Goal: Task Accomplishment & Management: Manage account settings

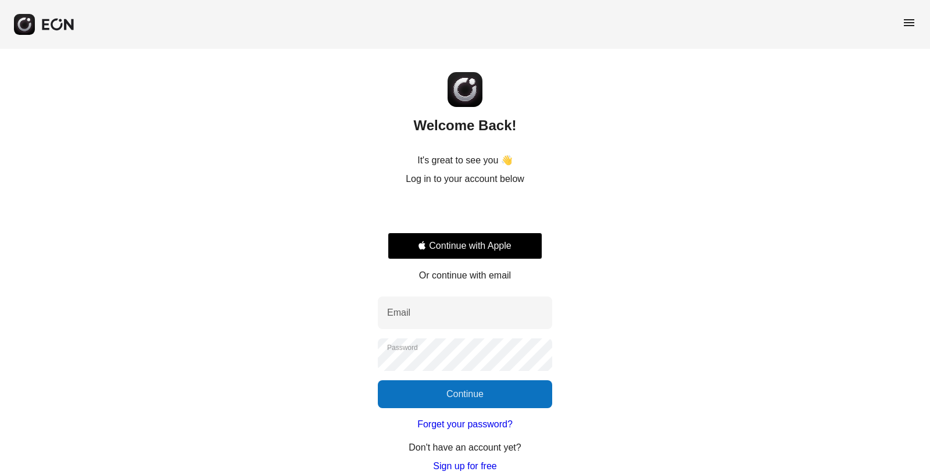
click at [476, 247] on button "Continue with Apple" at bounding box center [465, 245] width 155 height 27
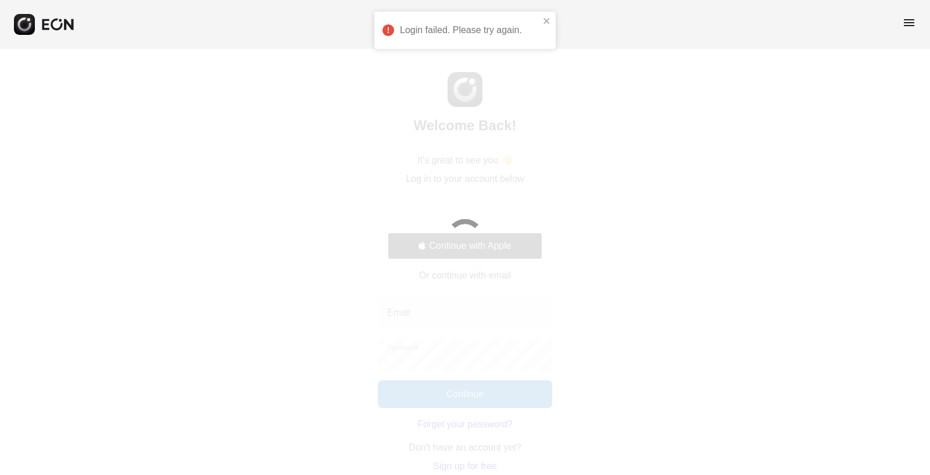
select select "**"
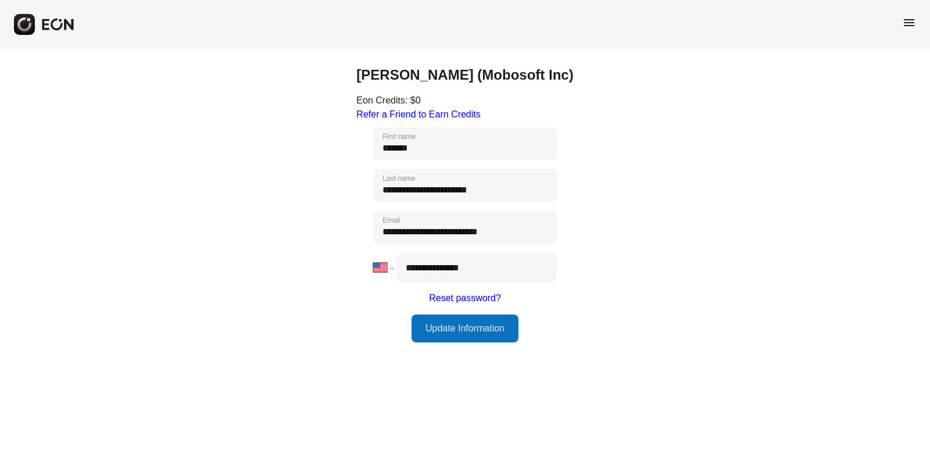
click at [904, 24] on span "menu" at bounding box center [909, 23] width 14 height 14
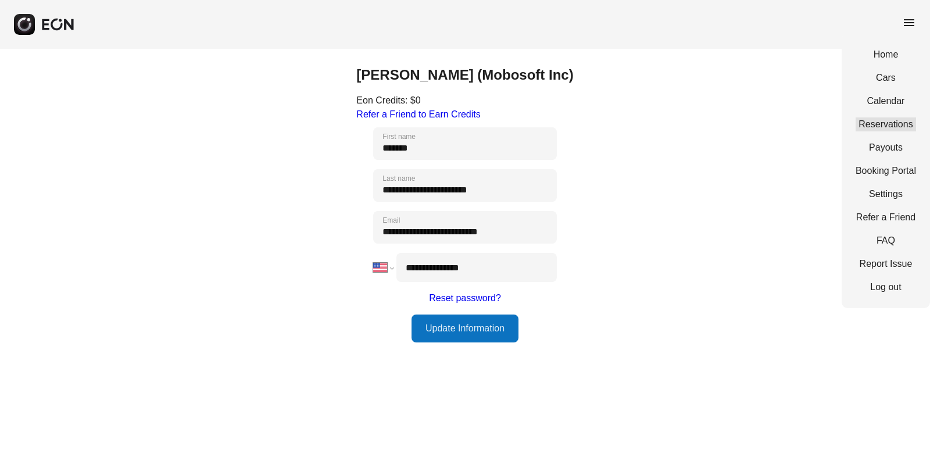
click at [887, 126] on link "Reservations" at bounding box center [885, 124] width 60 height 14
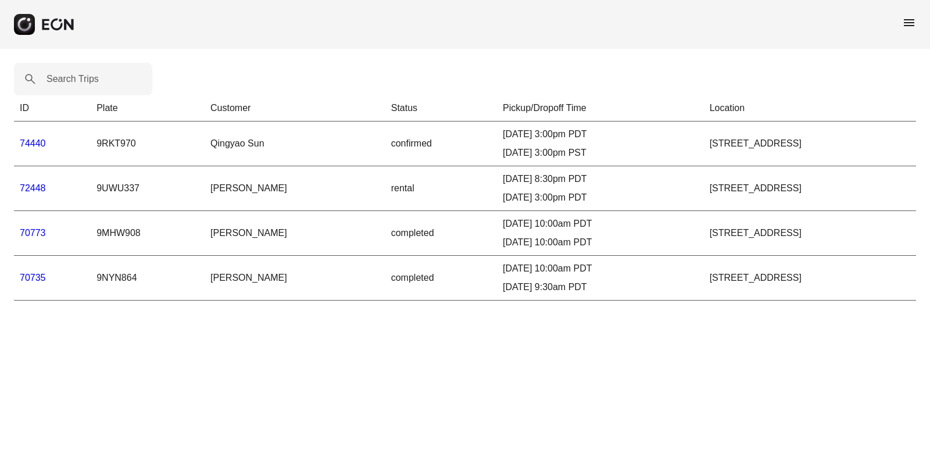
click at [35, 145] on link "74440" at bounding box center [33, 143] width 26 height 10
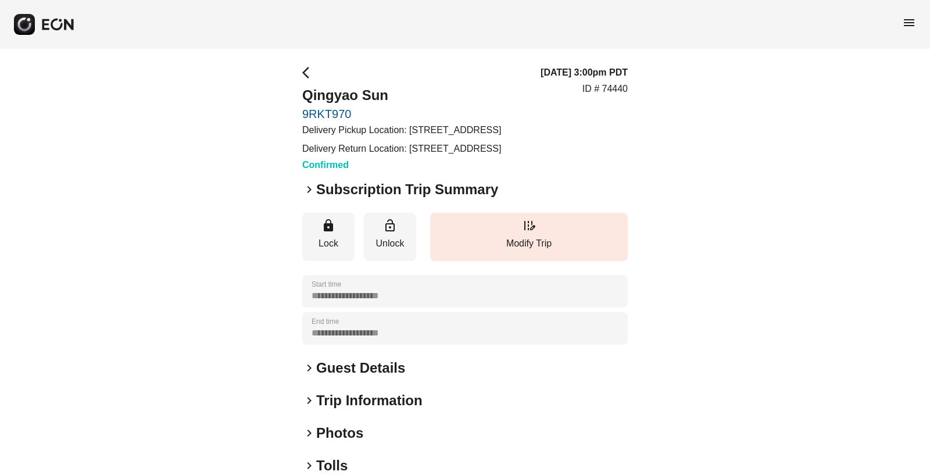
click at [307, 375] on span "keyboard_arrow_right" at bounding box center [309, 368] width 14 height 14
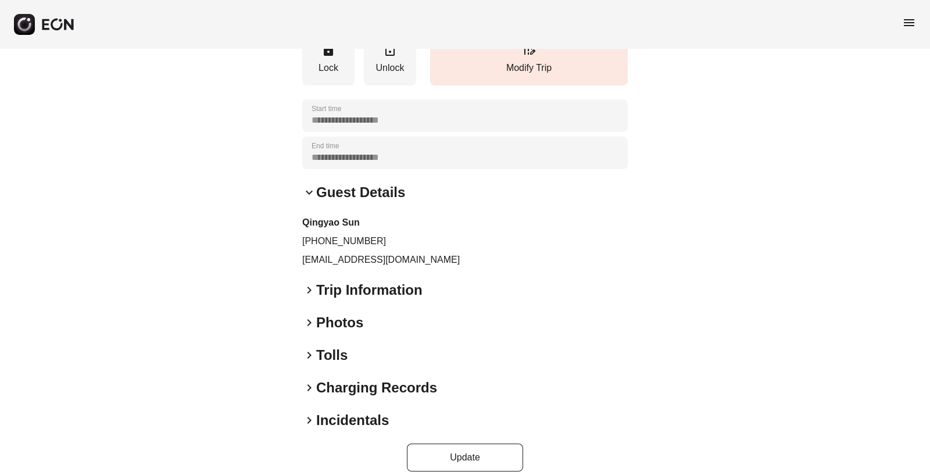
scroll to position [176, 0]
click at [310, 296] on span "keyboard_arrow_right" at bounding box center [309, 289] width 14 height 14
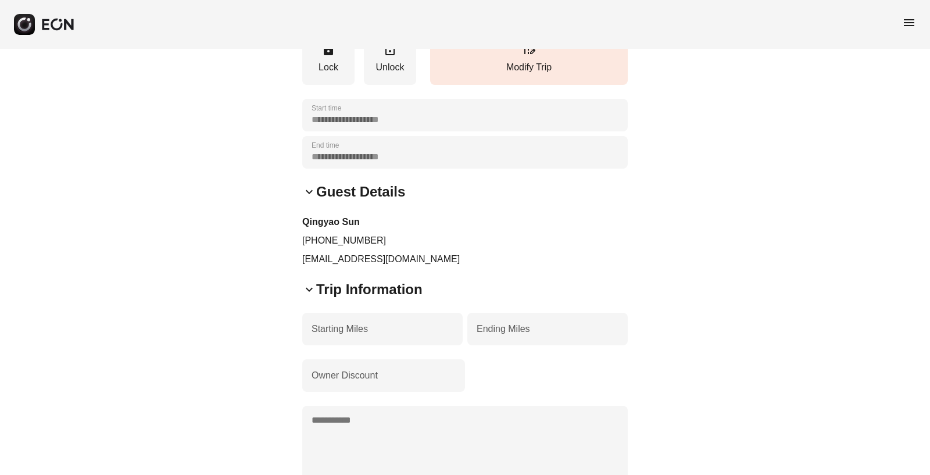
click at [310, 296] on span "keyboard_arrow_down" at bounding box center [309, 289] width 14 height 14
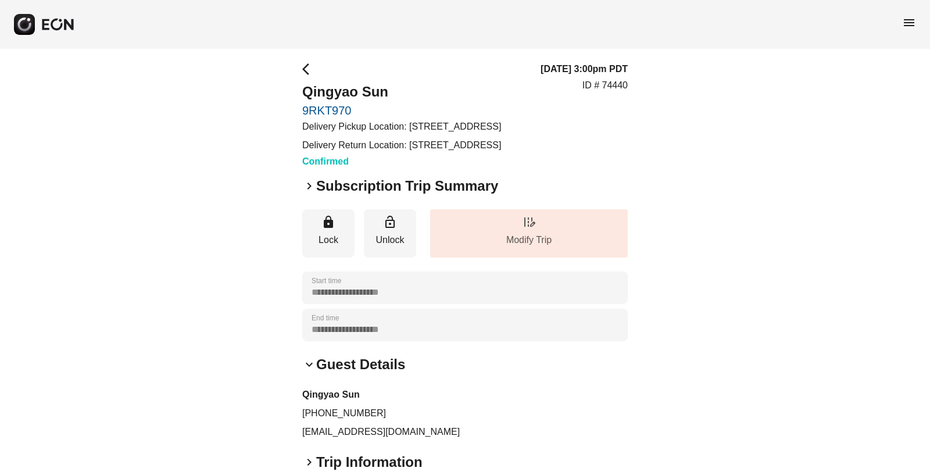
scroll to position [0, 0]
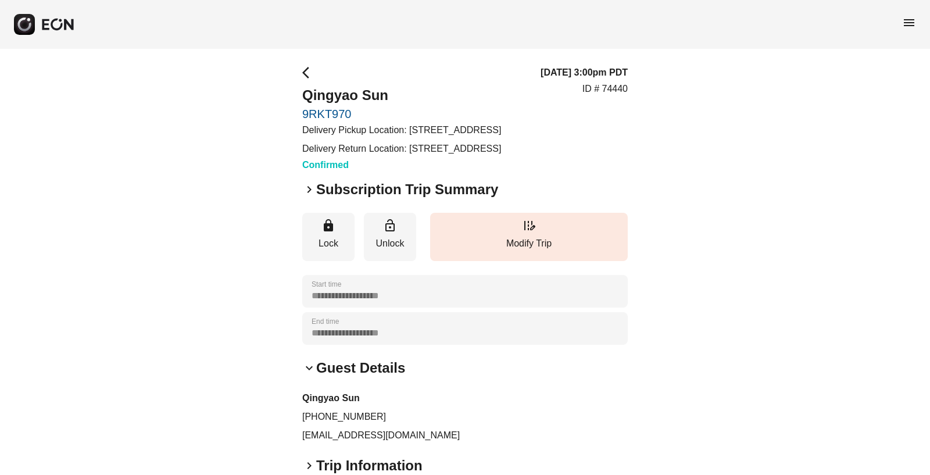
click at [304, 73] on span "arrow_back_ios" at bounding box center [309, 73] width 14 height 14
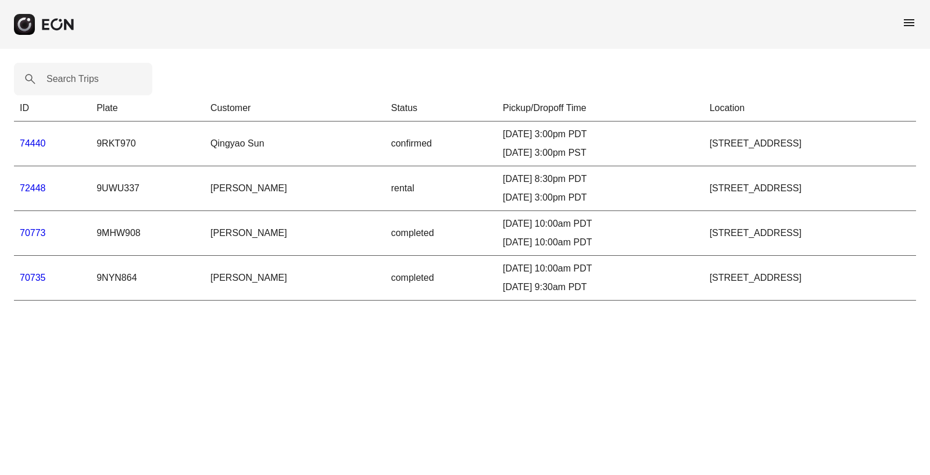
click at [37, 144] on link "74440" at bounding box center [33, 143] width 26 height 10
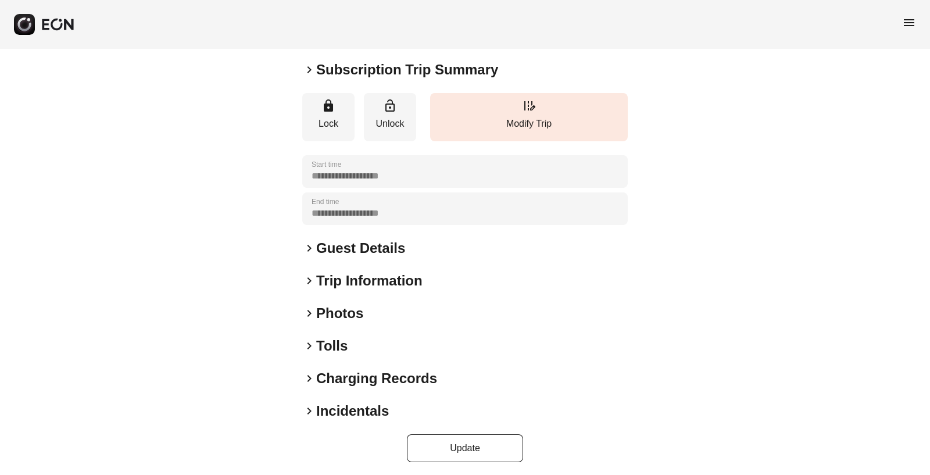
scroll to position [124, 0]
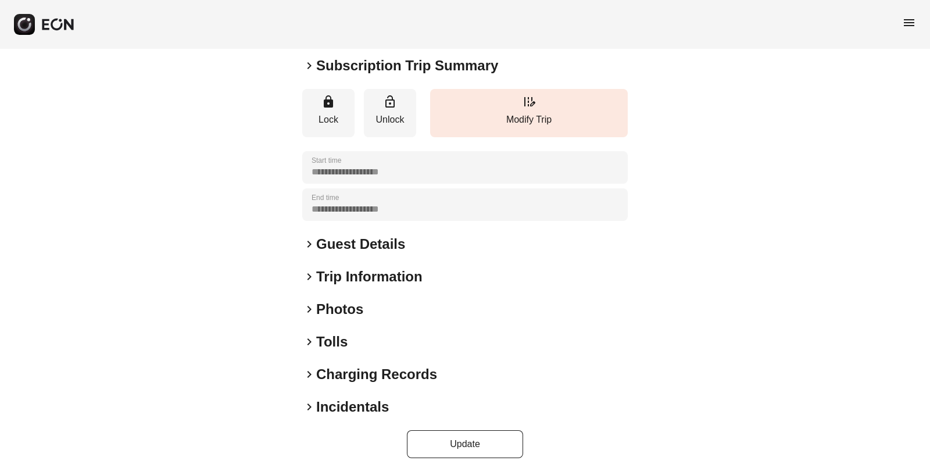
click at [311, 251] on span "keyboard_arrow_right" at bounding box center [309, 244] width 14 height 14
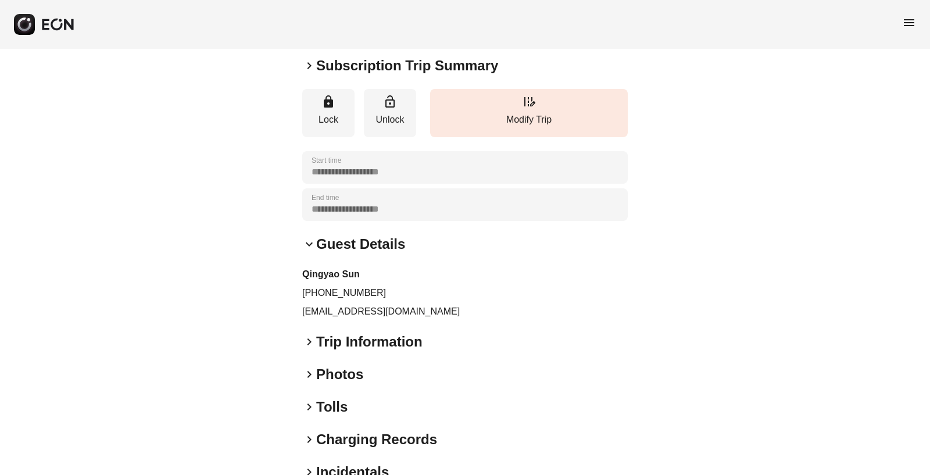
click at [311, 251] on span "keyboard_arrow_down" at bounding box center [309, 244] width 14 height 14
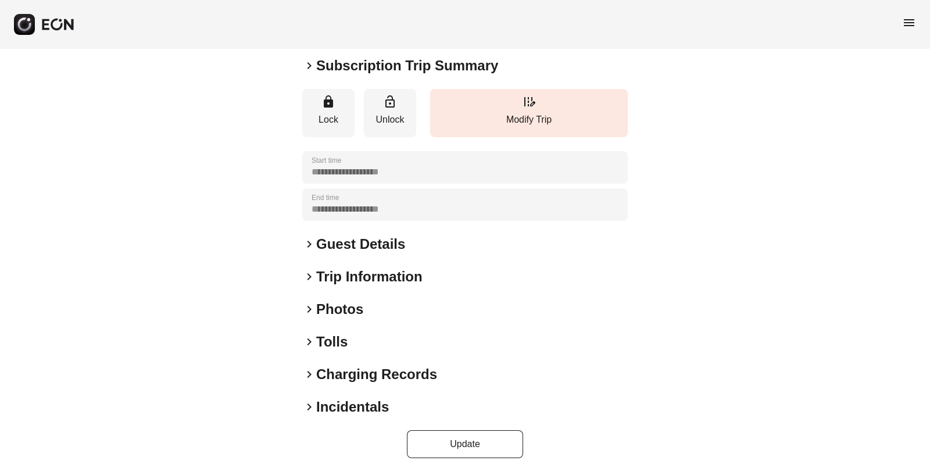
click at [310, 284] on span "keyboard_arrow_right" at bounding box center [309, 277] width 14 height 14
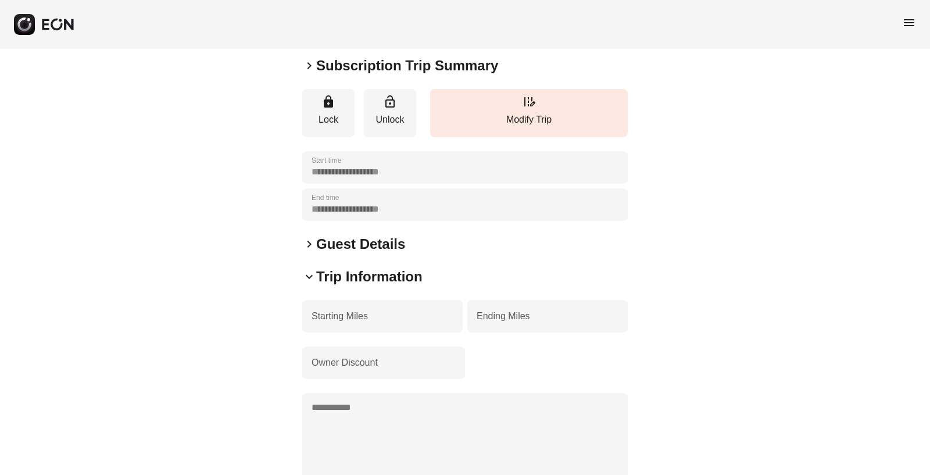
click at [311, 284] on span "keyboard_arrow_down" at bounding box center [309, 277] width 14 height 14
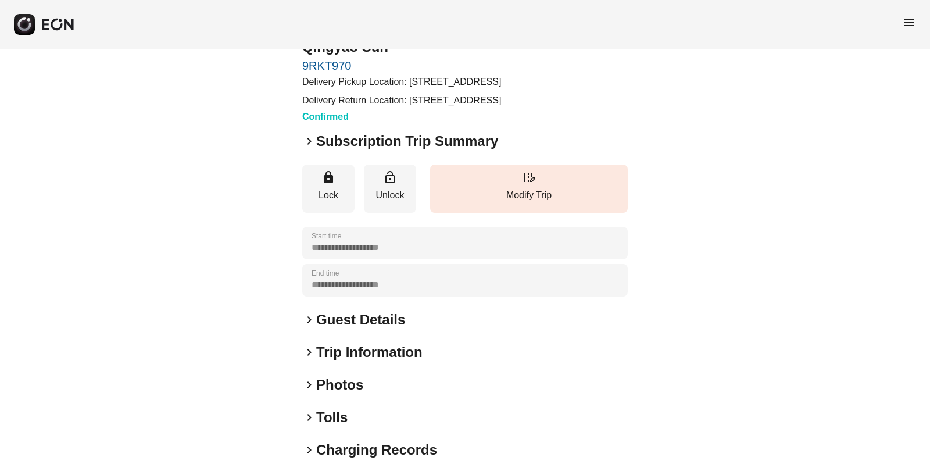
scroll to position [49, 0]
click at [316, 361] on h2 "Trip Information" at bounding box center [369, 351] width 106 height 19
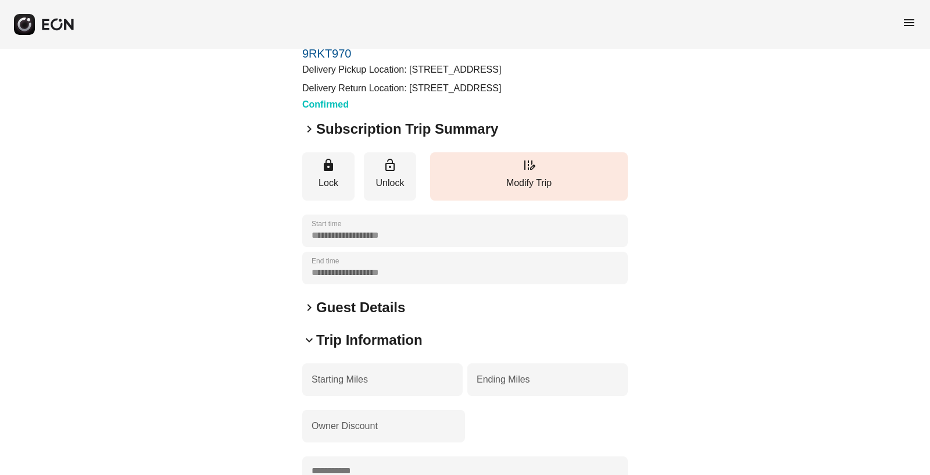
scroll to position [345, 0]
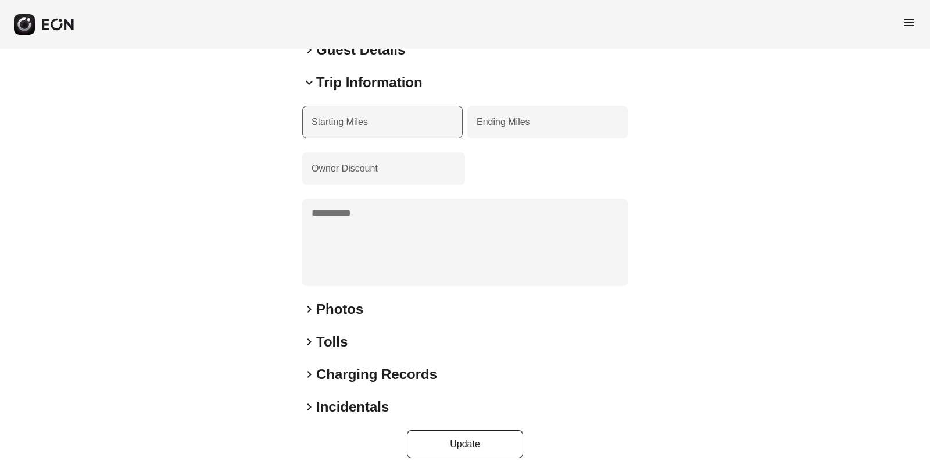
click at [344, 119] on label "Starting Miles" at bounding box center [339, 122] width 56 height 14
click at [344, 119] on Miles "Starting Miles" at bounding box center [382, 122] width 160 height 33
click at [310, 407] on span "keyboard_arrow_right" at bounding box center [309, 407] width 14 height 14
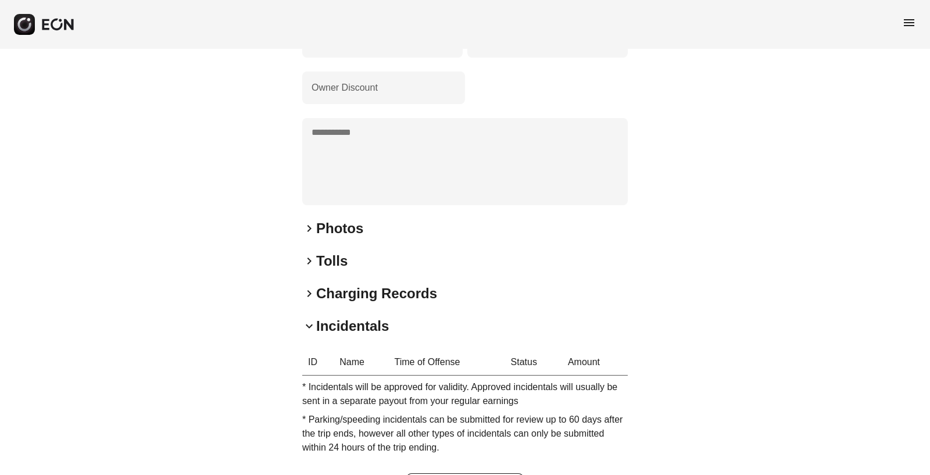
scroll to position [422, 0]
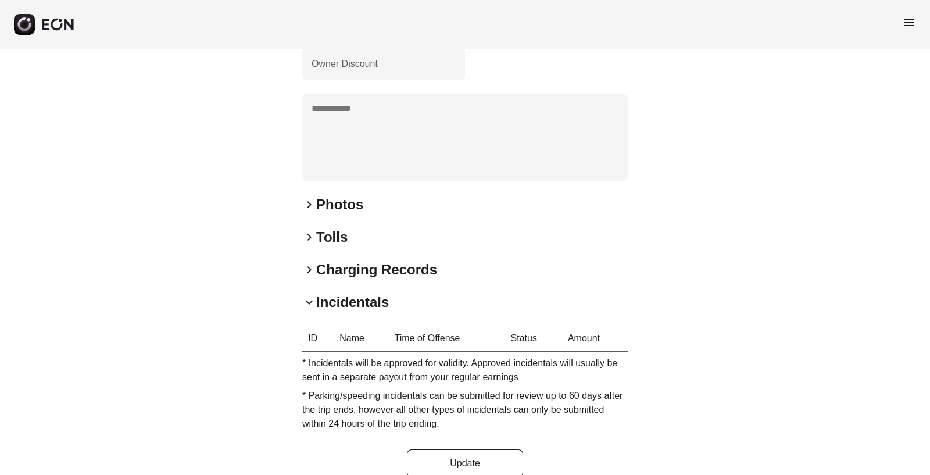
click at [310, 277] on span "keyboard_arrow_right" at bounding box center [309, 270] width 14 height 14
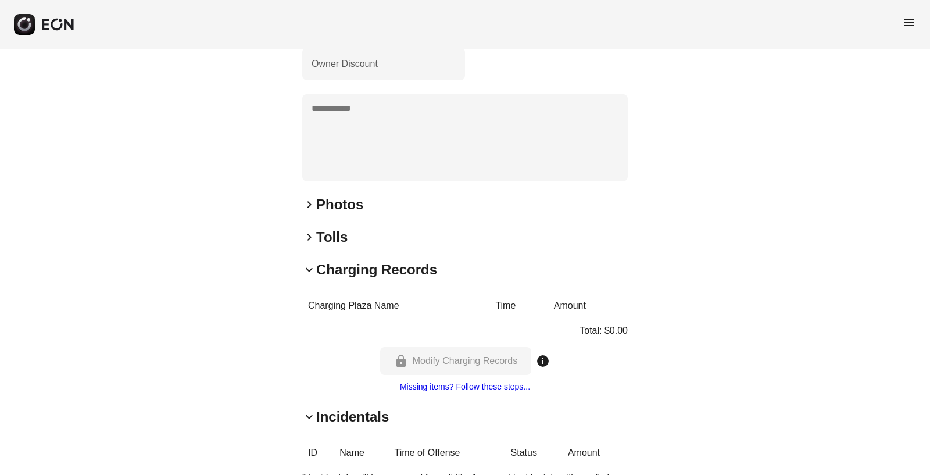
click at [309, 244] on span "keyboard_arrow_right" at bounding box center [309, 237] width 14 height 14
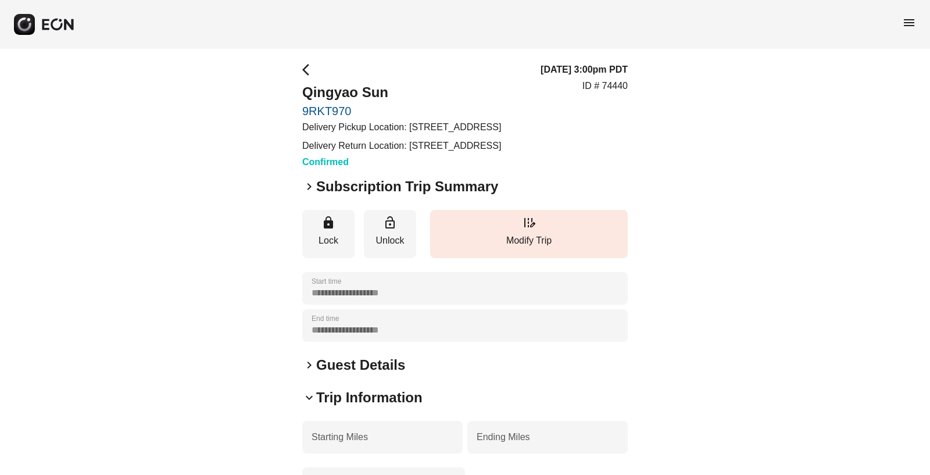
scroll to position [0, 0]
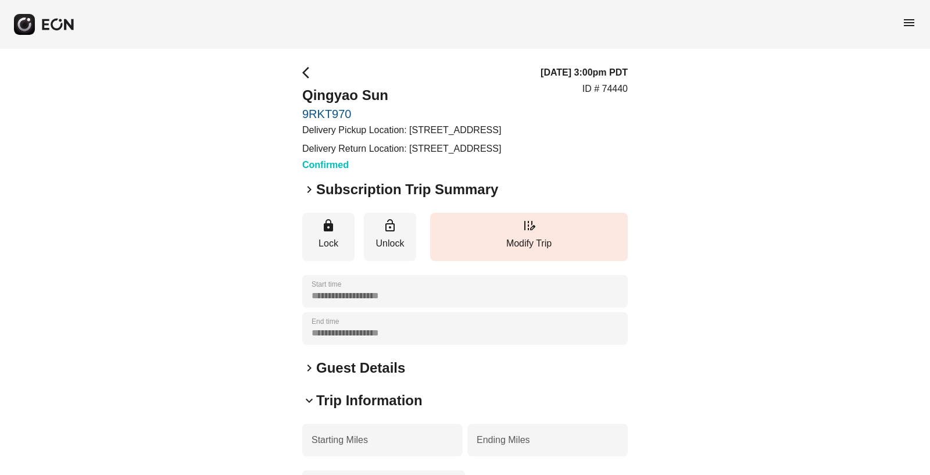
click at [306, 73] on span "arrow_back_ios" at bounding box center [309, 73] width 14 height 14
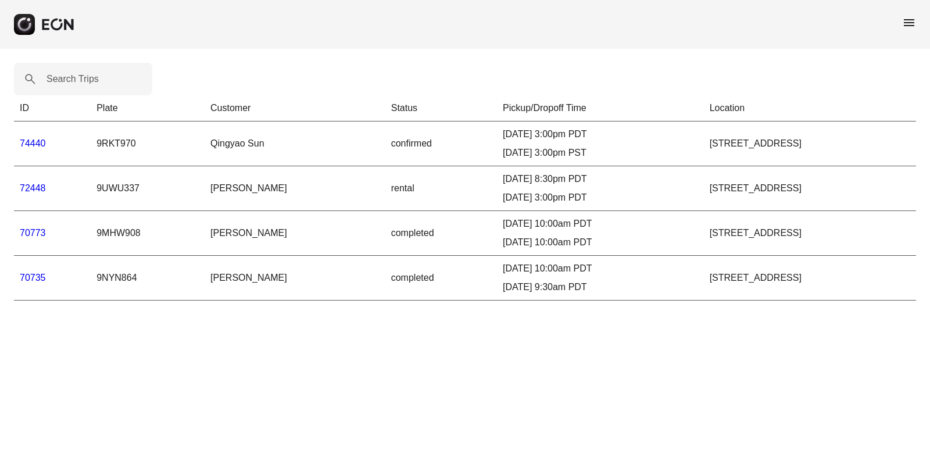
click at [32, 186] on link "72448" at bounding box center [33, 188] width 26 height 10
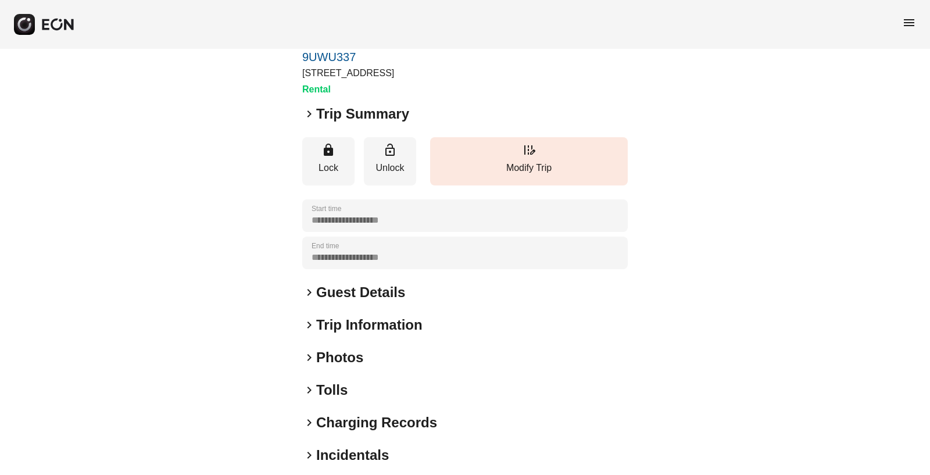
scroll to position [59, 0]
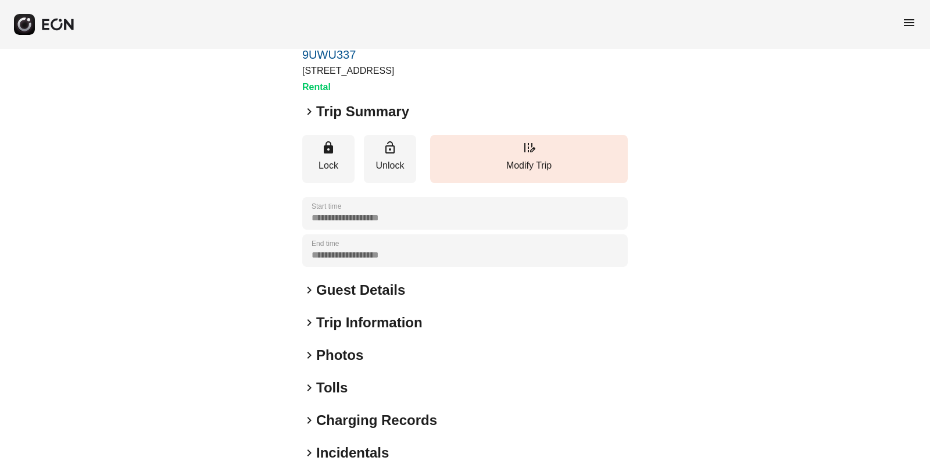
click at [310, 290] on span "keyboard_arrow_right" at bounding box center [309, 290] width 14 height 14
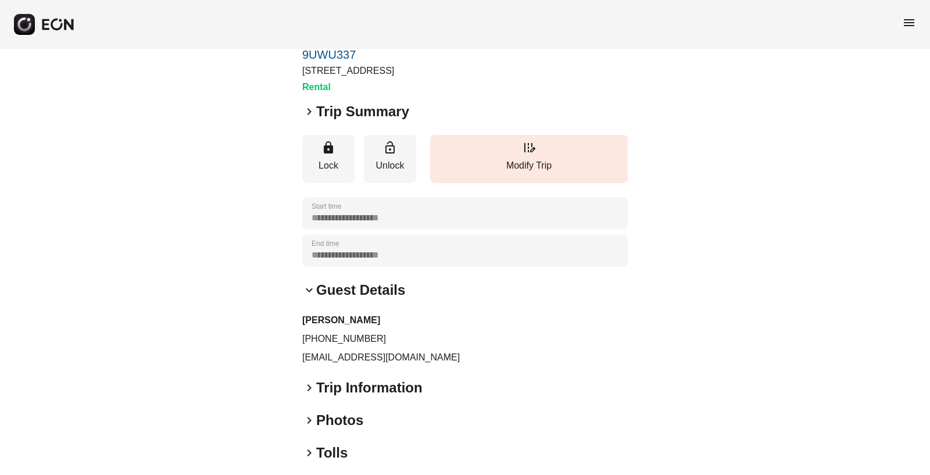
click at [310, 290] on span "keyboard_arrow_down" at bounding box center [309, 290] width 14 height 14
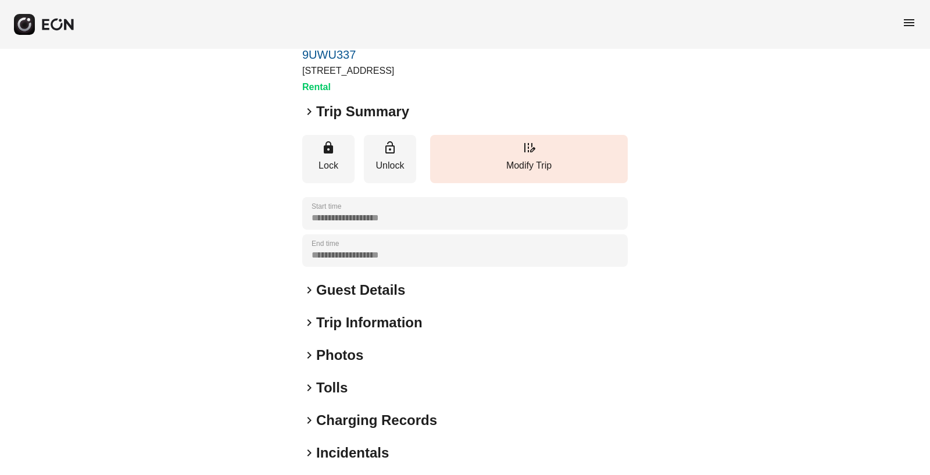
click at [310, 324] on span "keyboard_arrow_right" at bounding box center [309, 323] width 14 height 14
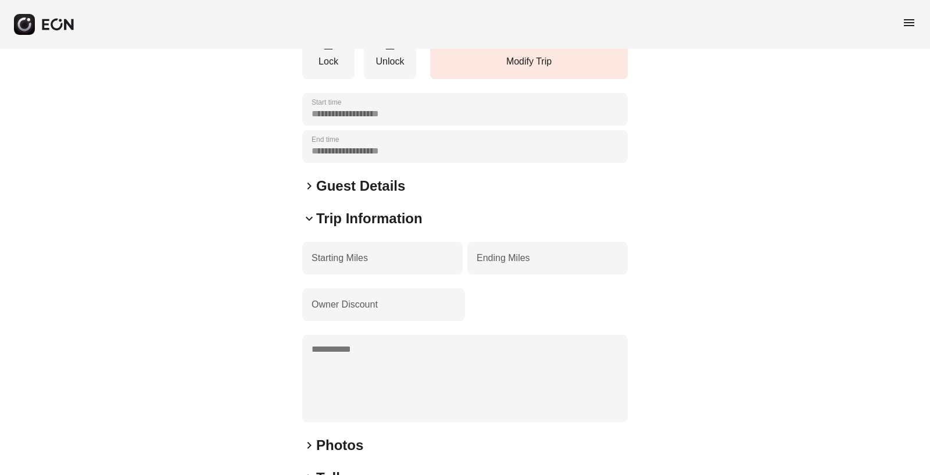
scroll to position [211, 0]
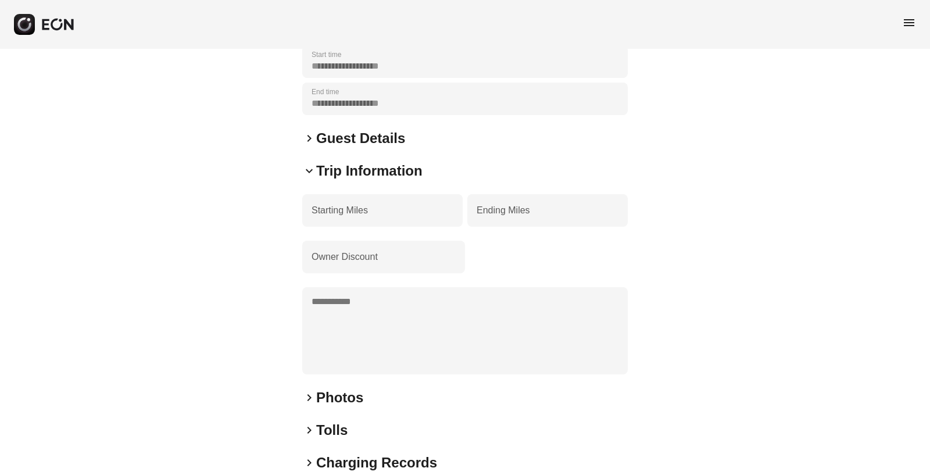
click at [307, 169] on span "keyboard_arrow_down" at bounding box center [309, 171] width 14 height 14
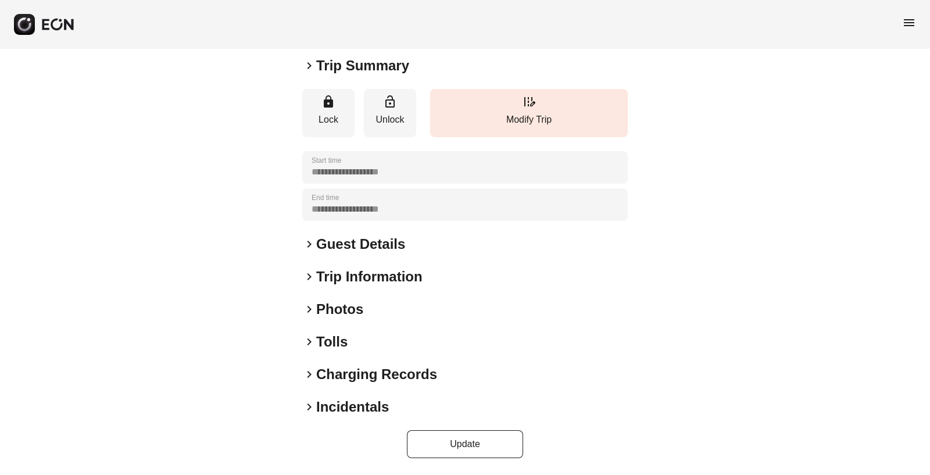
click at [310, 277] on span "keyboard_arrow_right" at bounding box center [309, 277] width 14 height 14
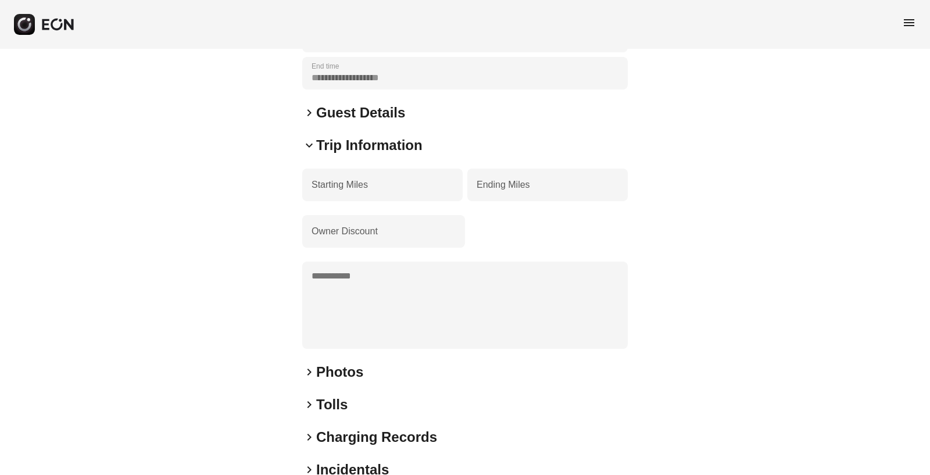
scroll to position [0, 0]
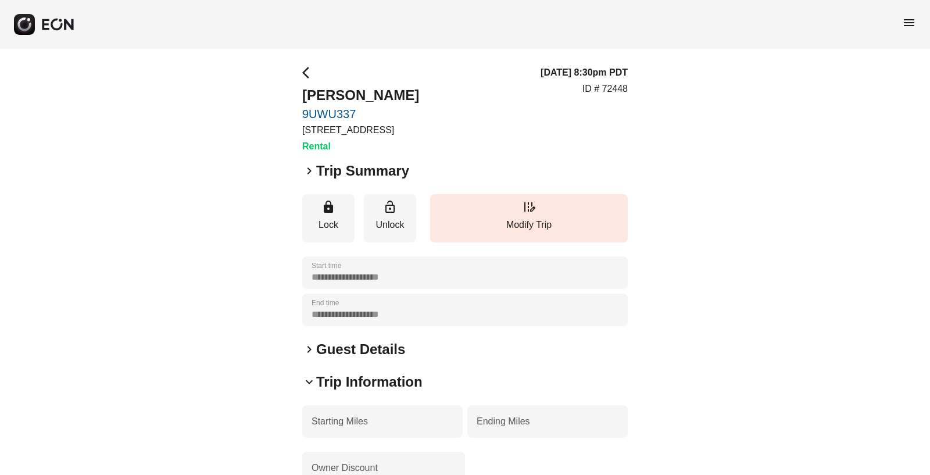
click at [312, 169] on span "keyboard_arrow_right" at bounding box center [309, 171] width 14 height 14
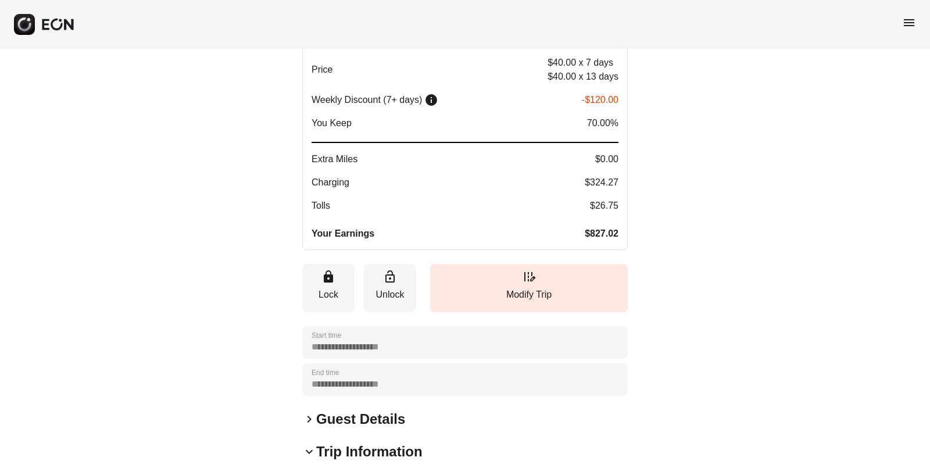
scroll to position [101, 0]
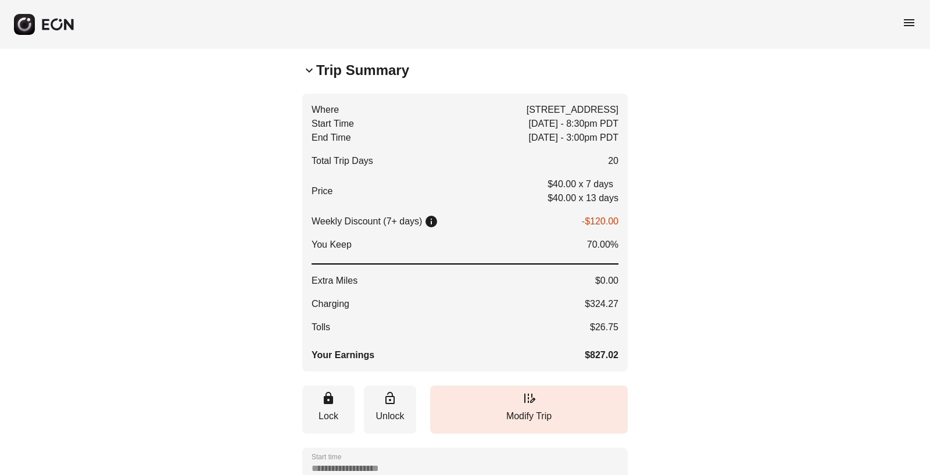
click at [310, 68] on span "keyboard_arrow_down" at bounding box center [309, 70] width 14 height 14
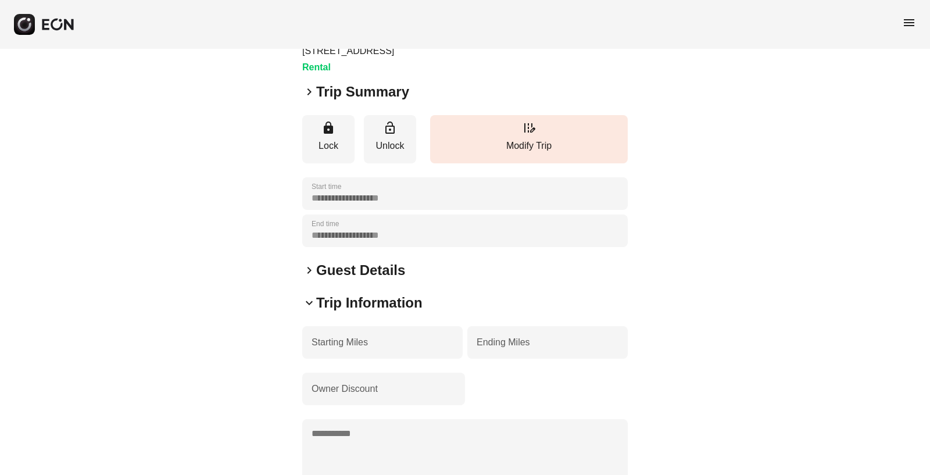
scroll to position [0, 0]
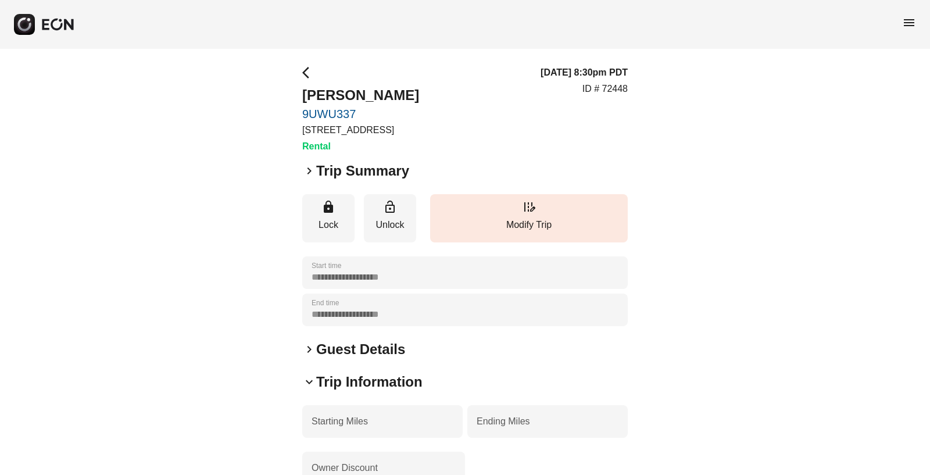
click at [304, 69] on span "arrow_back_ios" at bounding box center [309, 73] width 14 height 14
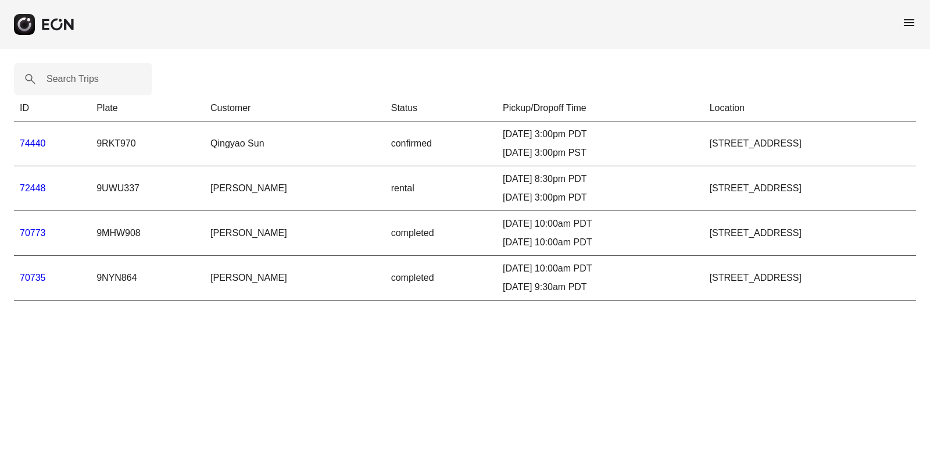
click at [40, 143] on link "74440" at bounding box center [33, 143] width 26 height 10
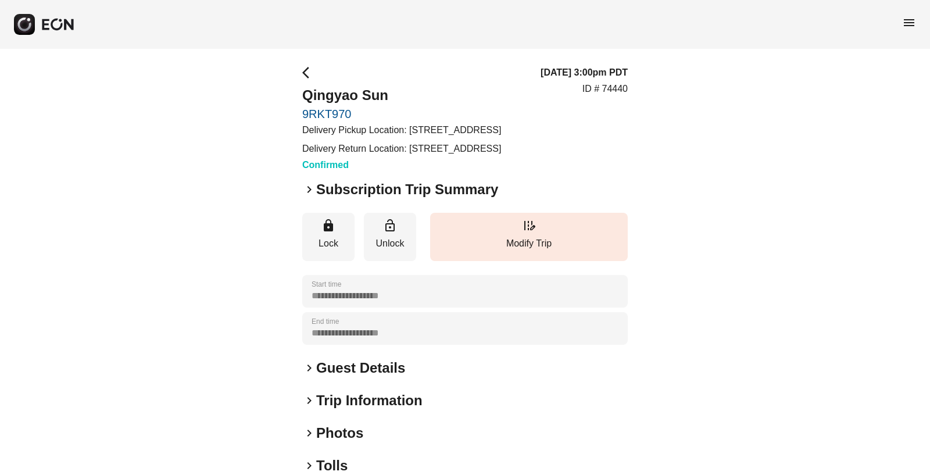
drag, startPoint x: 311, startPoint y: 214, endPoint x: 306, endPoint y: 216, distance: 5.9
click at [311, 196] on span "keyboard_arrow_right" at bounding box center [309, 189] width 14 height 14
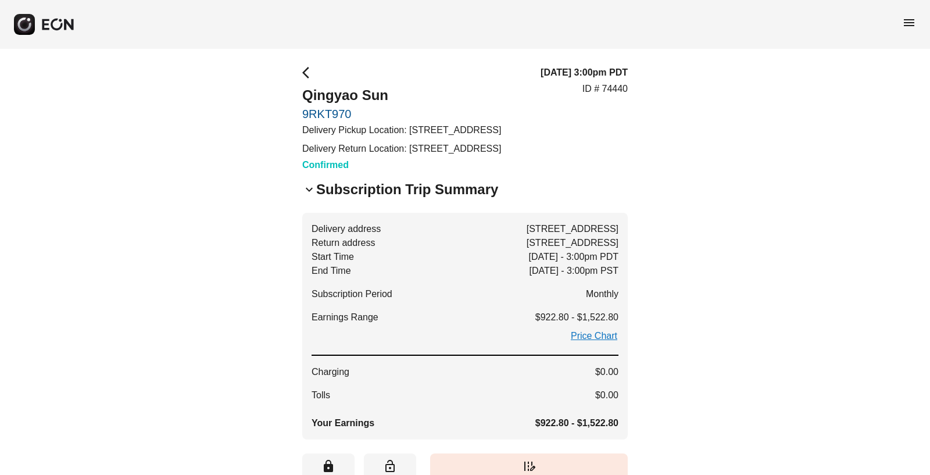
click at [306, 196] on span "keyboard_arrow_down" at bounding box center [309, 189] width 14 height 14
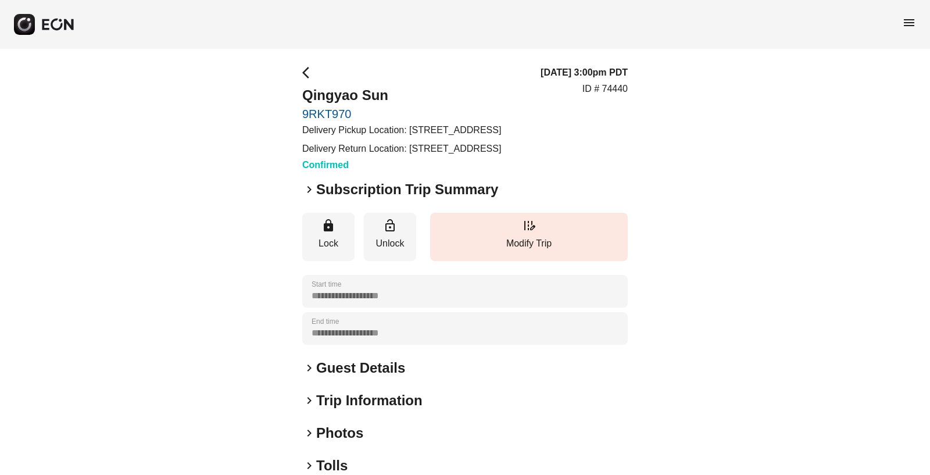
click at [307, 196] on span "keyboard_arrow_right" at bounding box center [309, 189] width 14 height 14
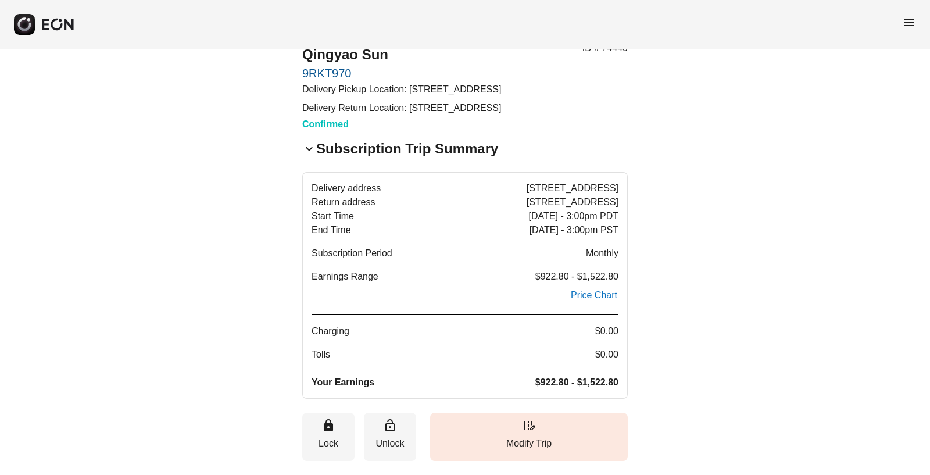
scroll to position [41, 0]
click at [584, 302] on link "Price Chart" at bounding box center [593, 295] width 49 height 14
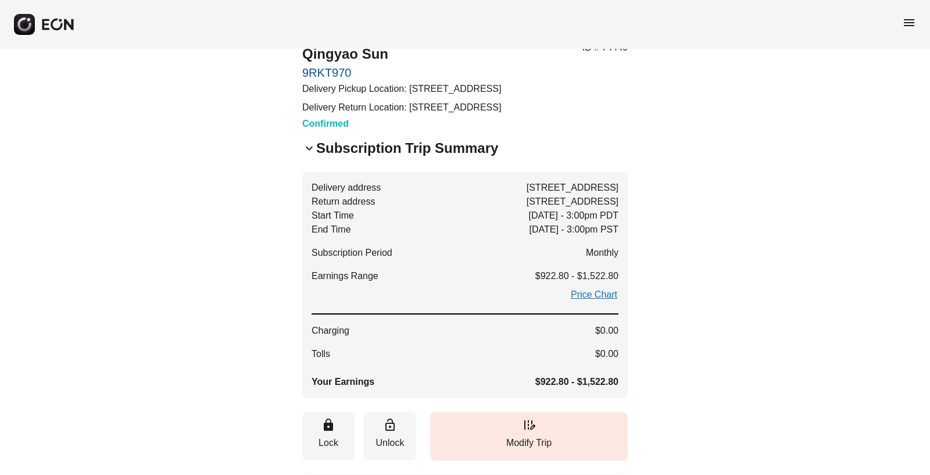
click at [26, 28] on rect "button" at bounding box center [24, 24] width 21 height 21
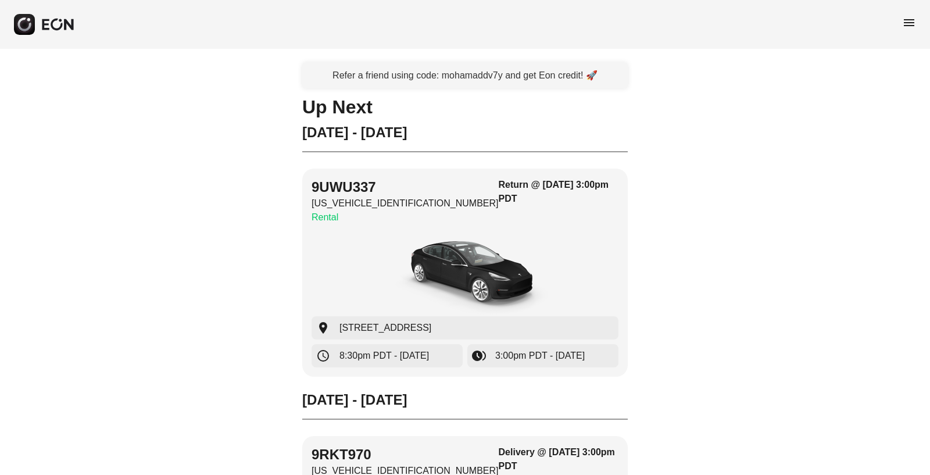
click at [169, 73] on div "Refer a friend using code: mohamaddv7y and get Eon credit! 🚀 Up [DATE] - [DATE]…" at bounding box center [465, 360] width 930 height 623
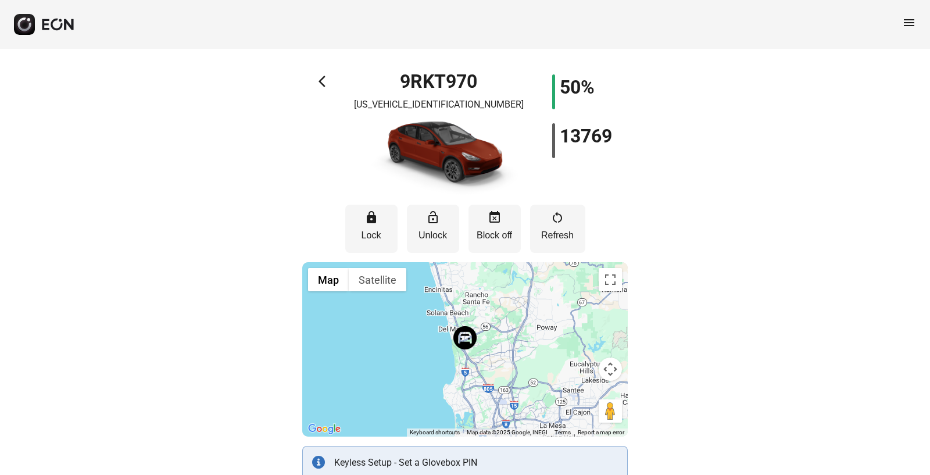
click at [320, 81] on span "arrow_back_ios" at bounding box center [325, 81] width 14 height 14
click at [913, 20] on span "menu" at bounding box center [909, 23] width 14 height 14
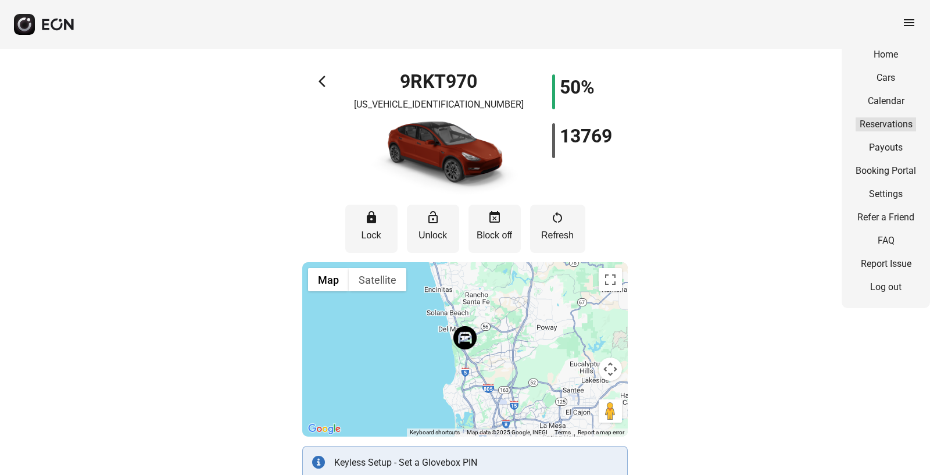
click at [885, 117] on link "Reservations" at bounding box center [885, 124] width 60 height 14
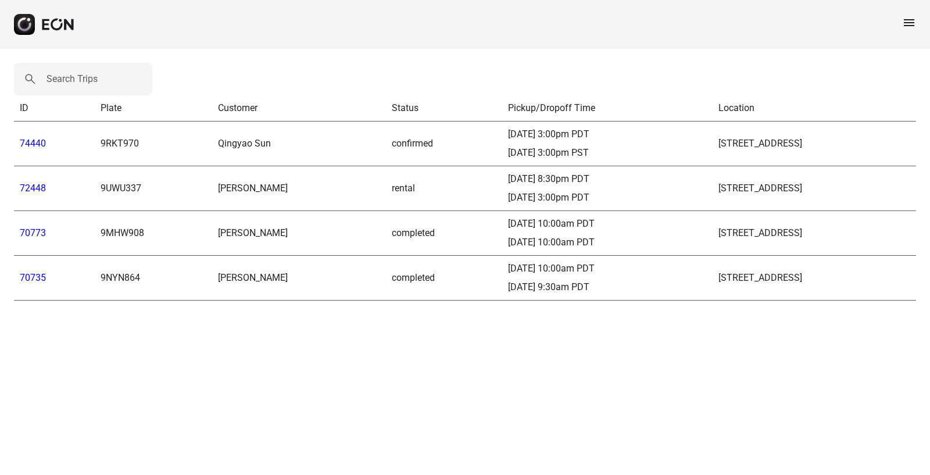
click at [909, 22] on span "menu" at bounding box center [909, 23] width 14 height 14
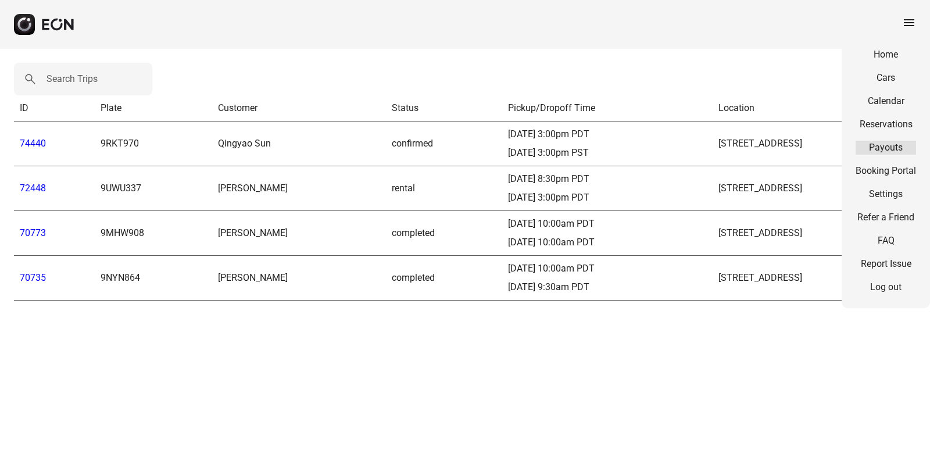
click at [884, 146] on link "Payouts" at bounding box center [885, 148] width 60 height 14
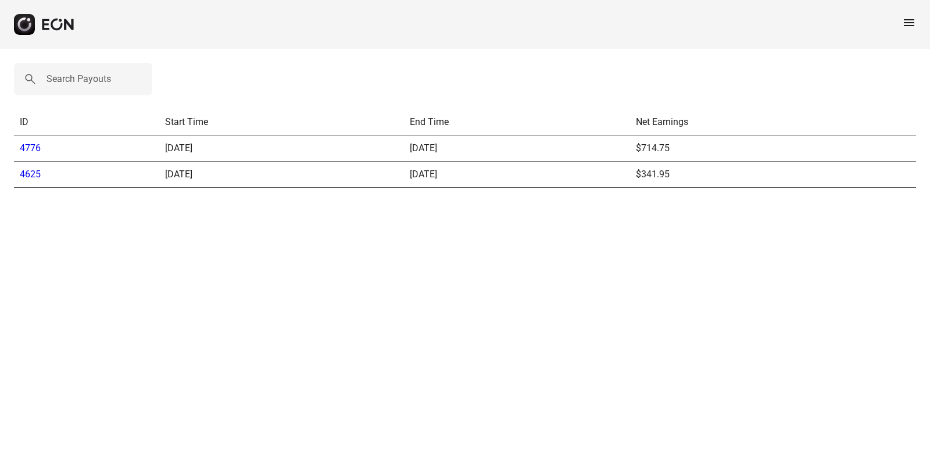
click at [912, 22] on span "menu" at bounding box center [909, 23] width 14 height 14
